Goal: Navigation & Orientation: Find specific page/section

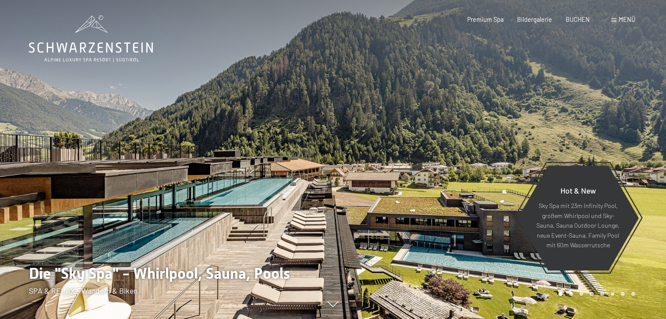
click at [277, 208] on div at bounding box center [166, 159] width 333 height 319
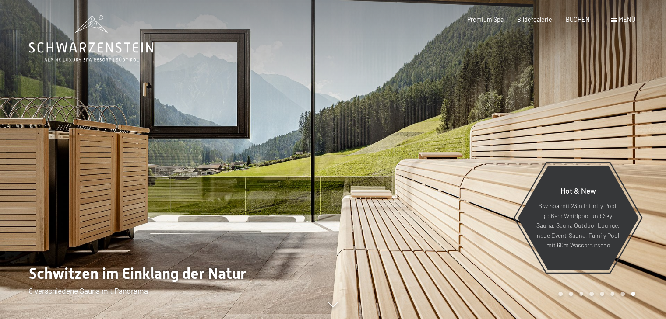
click at [281, 203] on div at bounding box center [166, 159] width 333 height 319
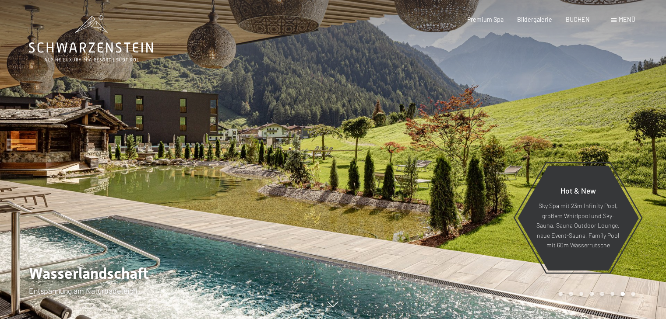
click at [281, 203] on div at bounding box center [166, 159] width 333 height 319
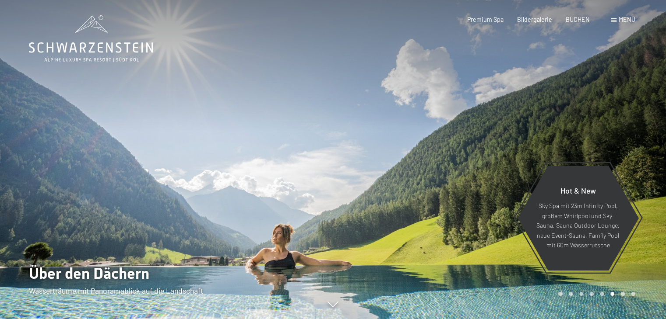
click at [281, 203] on div at bounding box center [166, 159] width 333 height 319
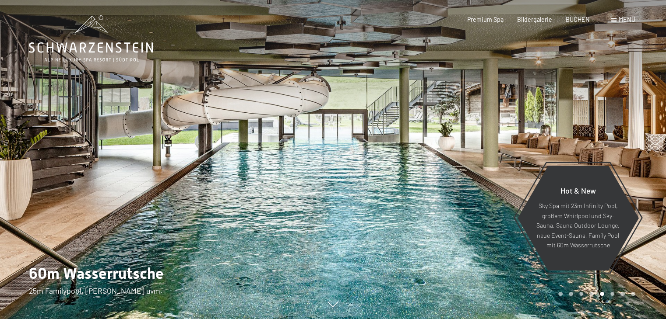
click at [281, 203] on div at bounding box center [166, 159] width 333 height 319
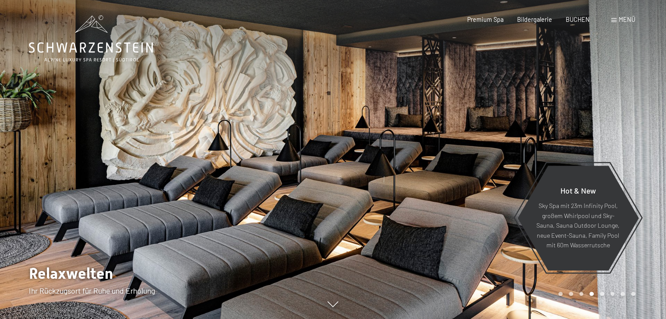
click at [281, 203] on div at bounding box center [166, 159] width 333 height 319
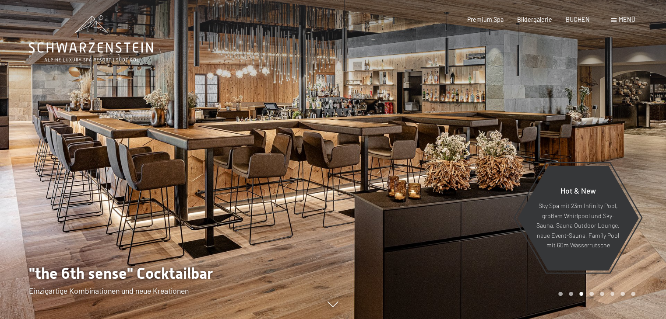
click at [281, 203] on div at bounding box center [166, 159] width 333 height 319
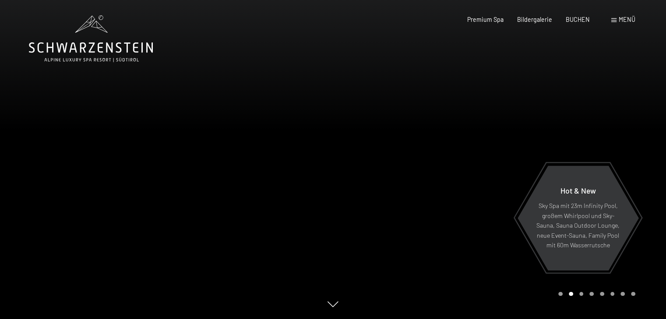
click at [281, 203] on div at bounding box center [166, 159] width 333 height 319
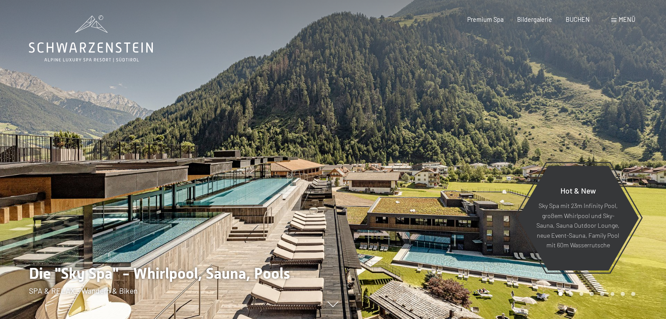
click at [281, 203] on div at bounding box center [166, 159] width 333 height 319
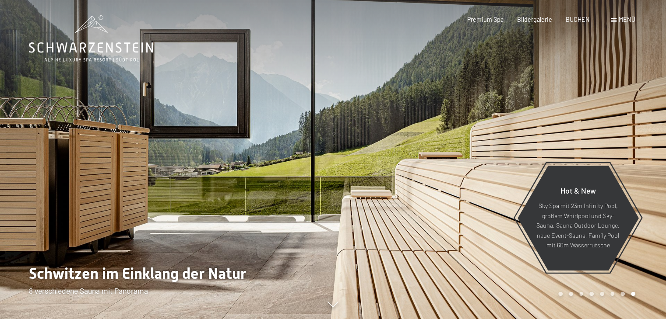
click at [281, 203] on div at bounding box center [166, 159] width 333 height 319
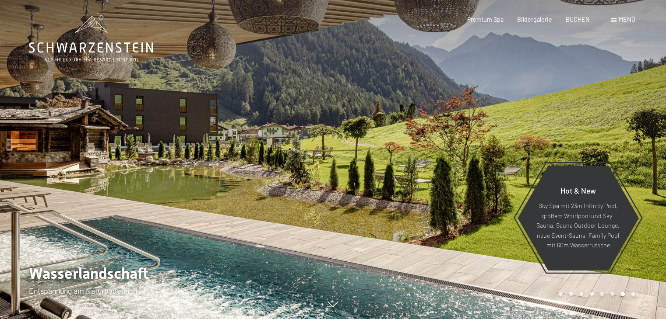
click at [281, 203] on div at bounding box center [166, 159] width 333 height 319
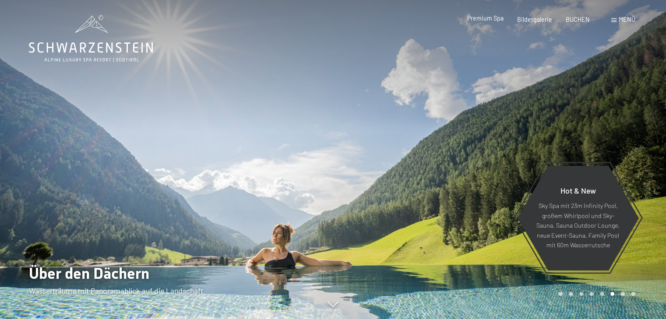
click at [498, 19] on span "Premium Spa" at bounding box center [485, 17] width 36 height 7
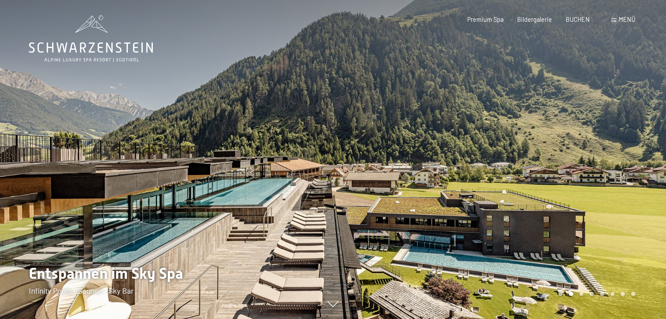
click at [616, 20] on div "Menü" at bounding box center [623, 19] width 24 height 9
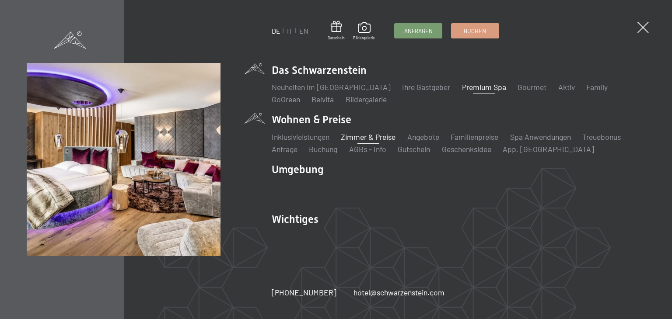
click at [365, 139] on link "Zimmer & Preise" at bounding box center [368, 137] width 55 height 10
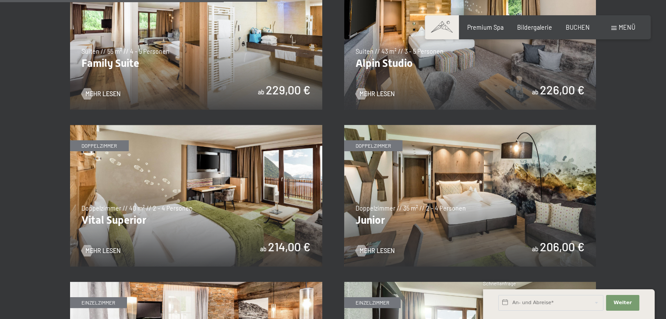
scroll to position [1100, 0]
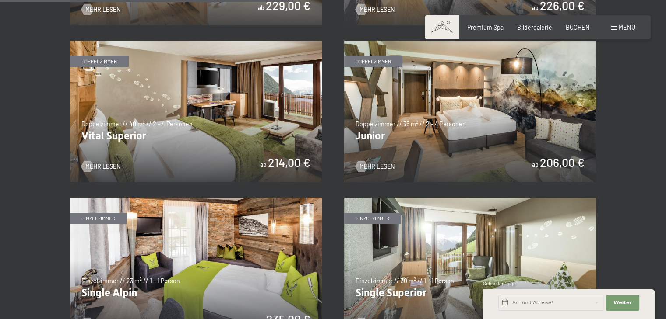
click at [276, 165] on img at bounding box center [196, 112] width 252 height 142
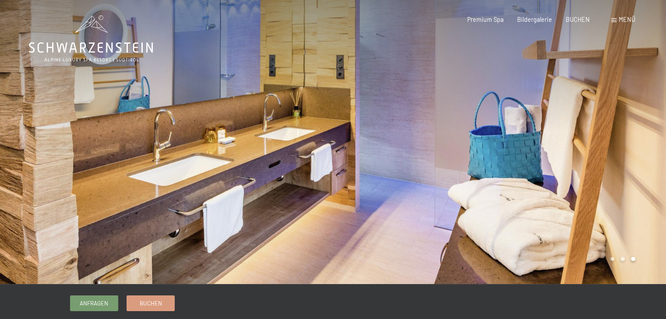
click at [534, 23] on div "Premium Spa Bildergalerie BUCHEN" at bounding box center [521, 19] width 163 height 9
click at [536, 21] on span "Bildergalerie" at bounding box center [534, 17] width 35 height 7
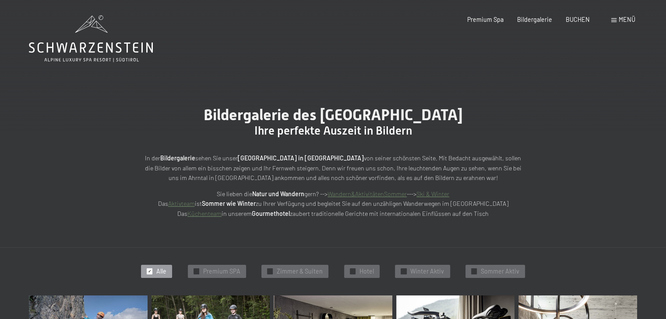
click at [617, 22] on div "Menü" at bounding box center [623, 19] width 24 height 9
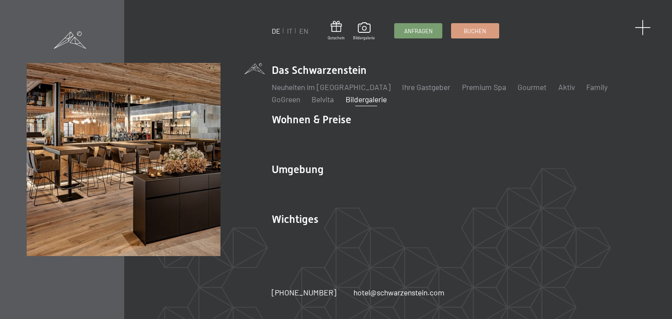
click at [642, 25] on span at bounding box center [643, 28] width 16 height 16
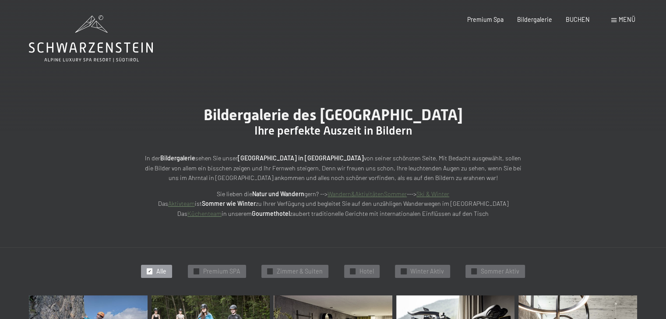
click at [621, 21] on span "Menü" at bounding box center [626, 19] width 17 height 7
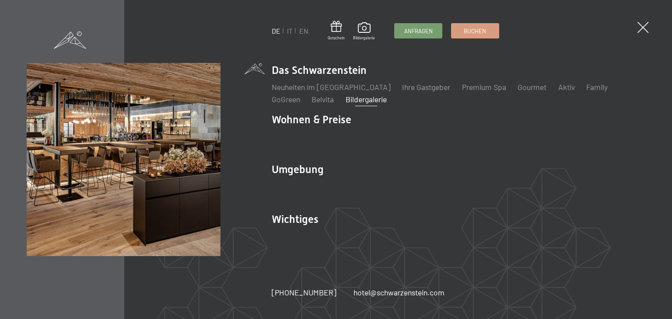
click at [643, 28] on span at bounding box center [643, 27] width 11 height 11
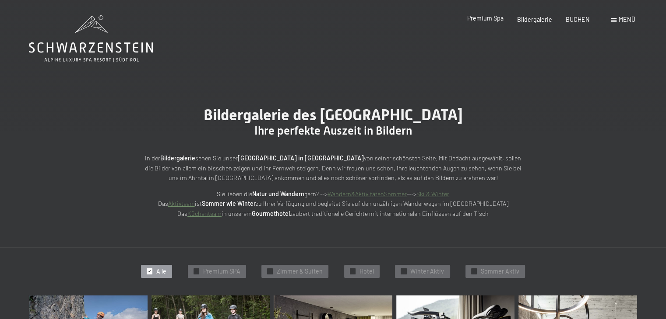
click at [490, 20] on span "Premium Spa" at bounding box center [485, 17] width 36 height 7
click at [615, 19] on span at bounding box center [613, 20] width 5 height 4
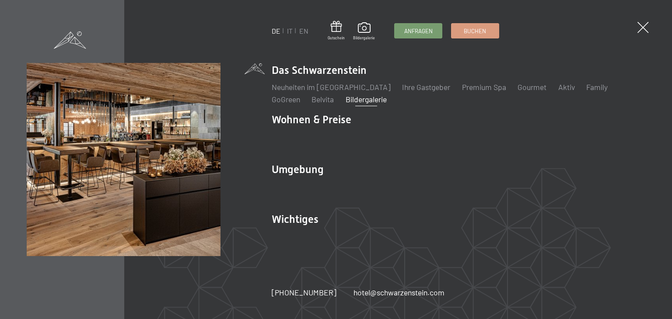
click at [641, 30] on span at bounding box center [643, 27] width 11 height 11
